Goal: Information Seeking & Learning: Learn about a topic

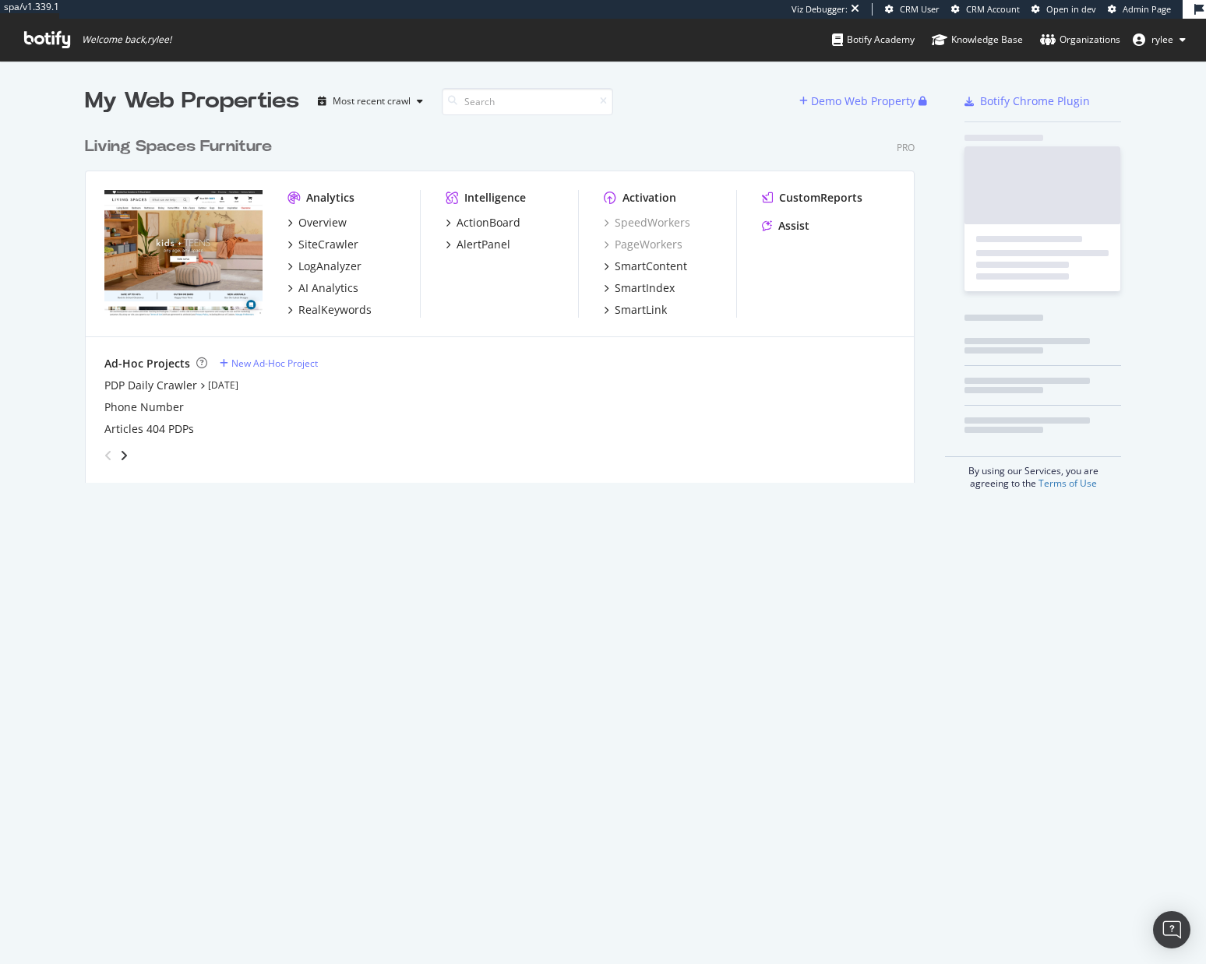
scroll to position [366, 842]
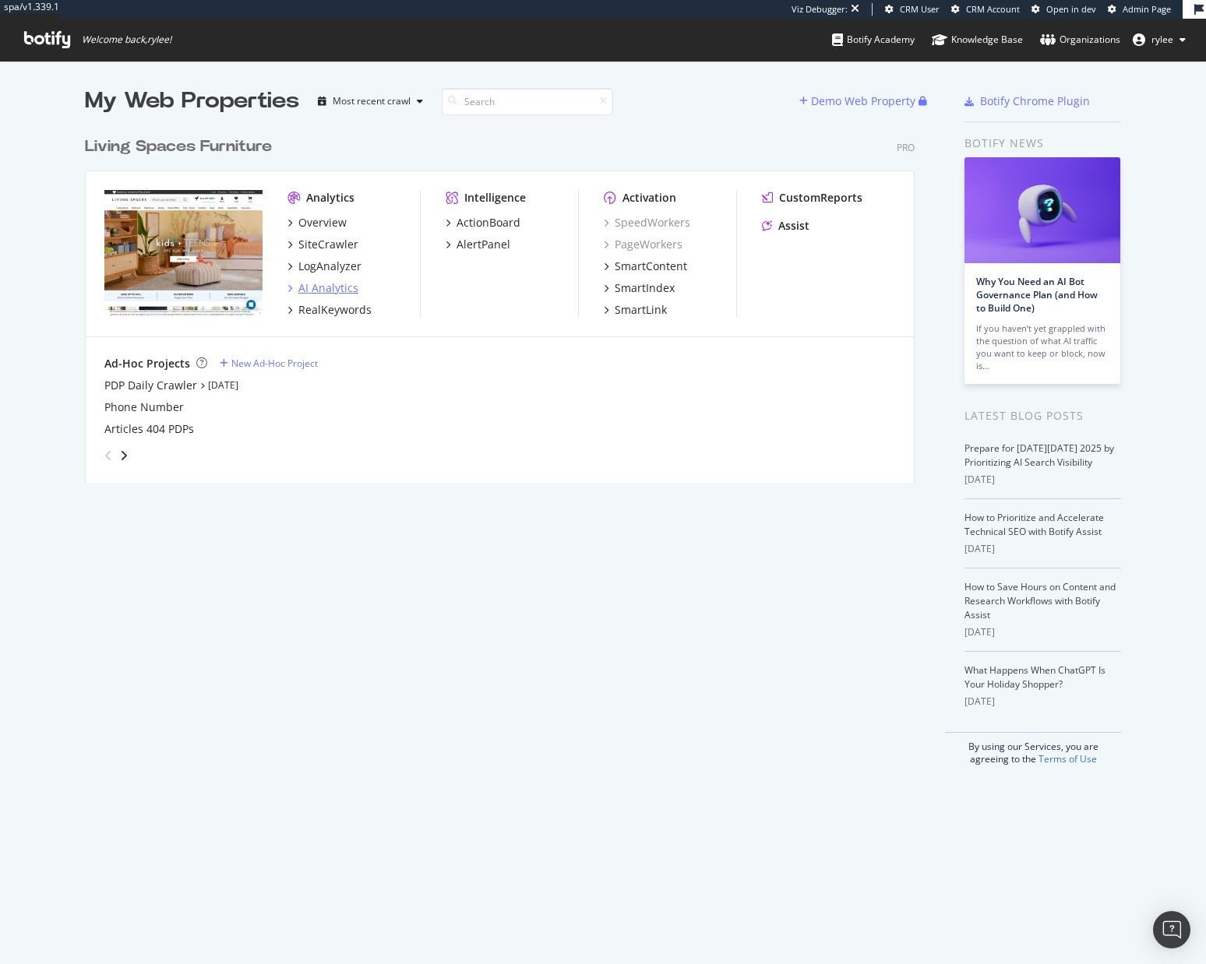
click at [354, 294] on div "AI Analytics" at bounding box center [328, 288] width 60 height 16
